Goal: Transaction & Acquisition: Download file/media

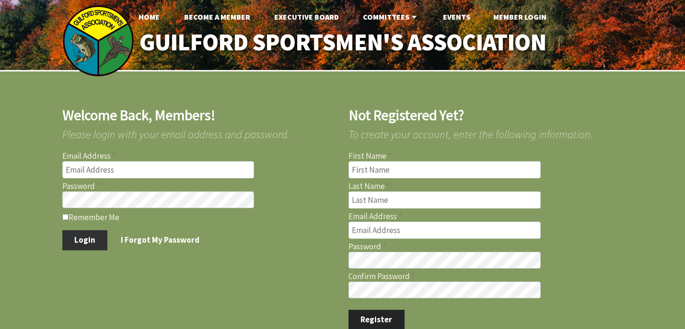
type input "[EMAIL_ADDRESS][DOMAIN_NAME]"
type input "rjp0514@gmail.com"
click at [82, 238] on button "Login" at bounding box center [85, 240] width 46 height 20
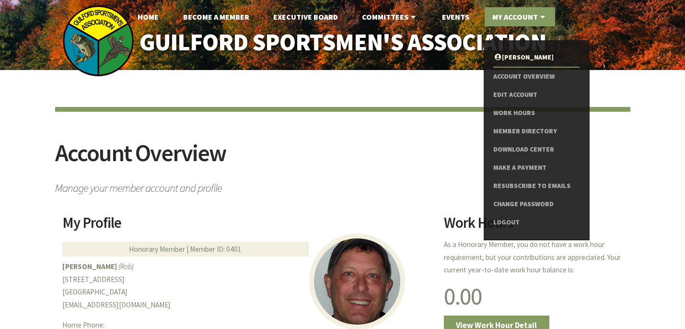
click at [515, 18] on link "My Account" at bounding box center [519, 16] width 70 height 19
click at [517, 148] on link "Download Center" at bounding box center [536, 149] width 86 height 18
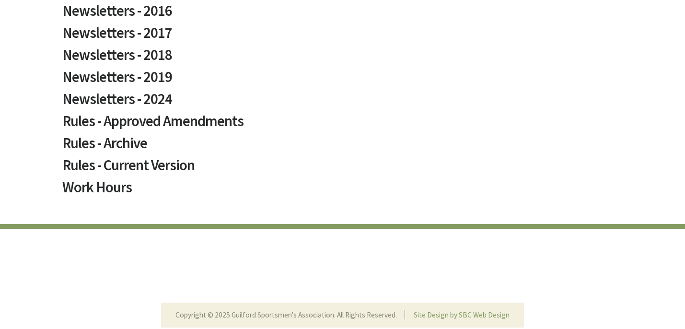
scroll to position [679, 0]
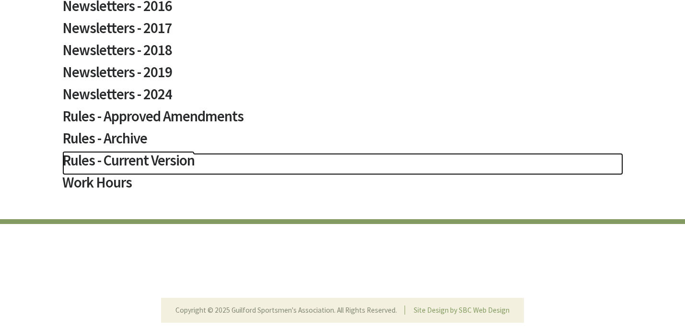
click at [132, 162] on h2 "Rules - Current Version" at bounding box center [342, 164] width 561 height 22
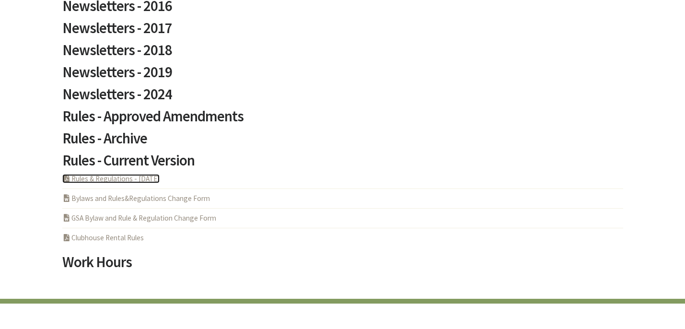
click at [118, 178] on link "PDF Acrobat Document Rules & Regulations - 5-6-2025" at bounding box center [110, 178] width 97 height 9
